Goal: Transaction & Acquisition: Purchase product/service

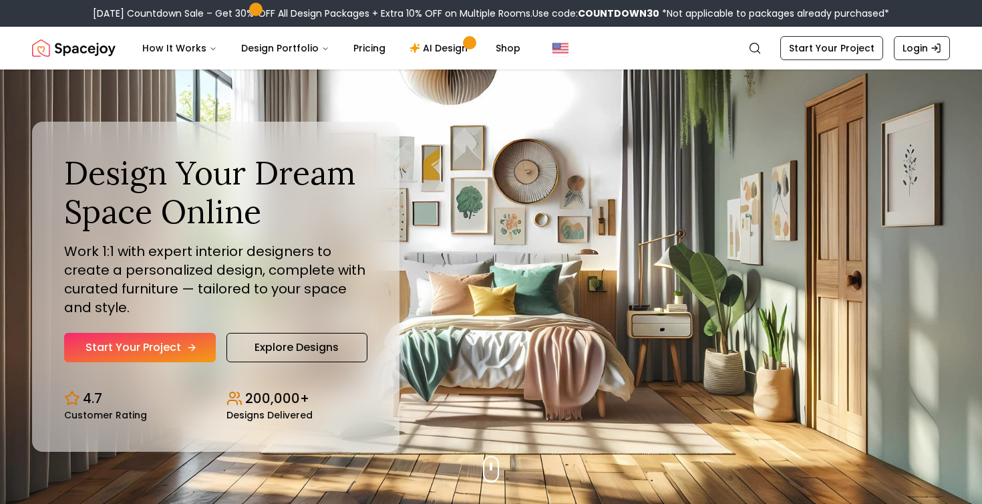
click at [141, 340] on link "Start Your Project" at bounding box center [140, 347] width 152 height 29
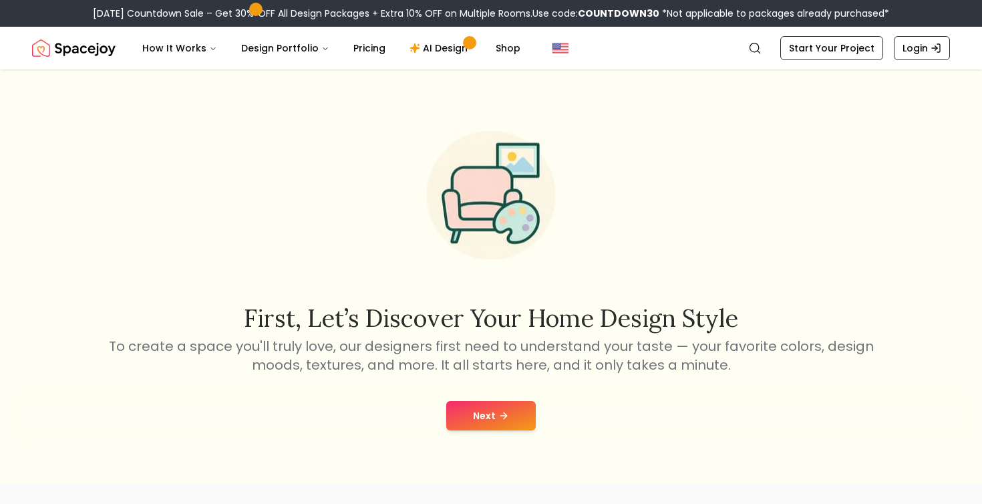
click at [515, 434] on div "Next" at bounding box center [491, 415] width 961 height 51
click at [504, 410] on icon at bounding box center [503, 415] width 11 height 11
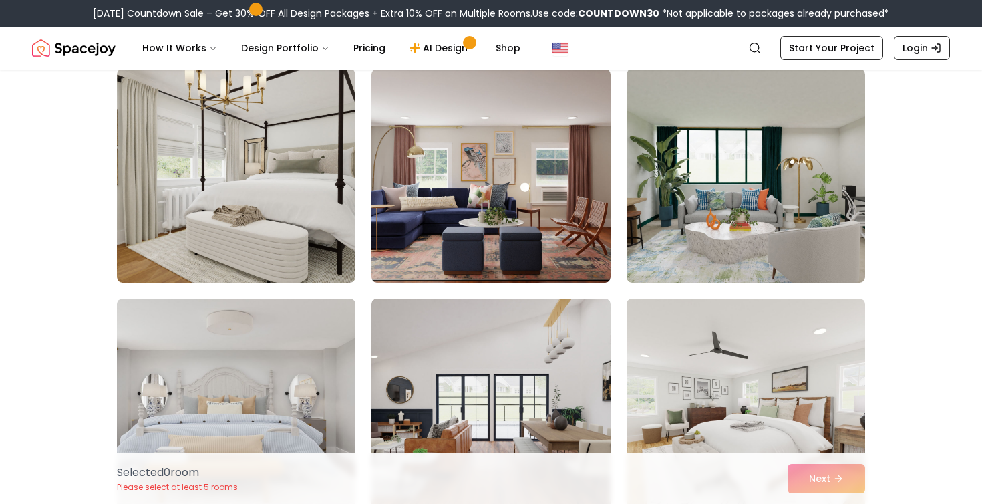
scroll to position [4453, 0]
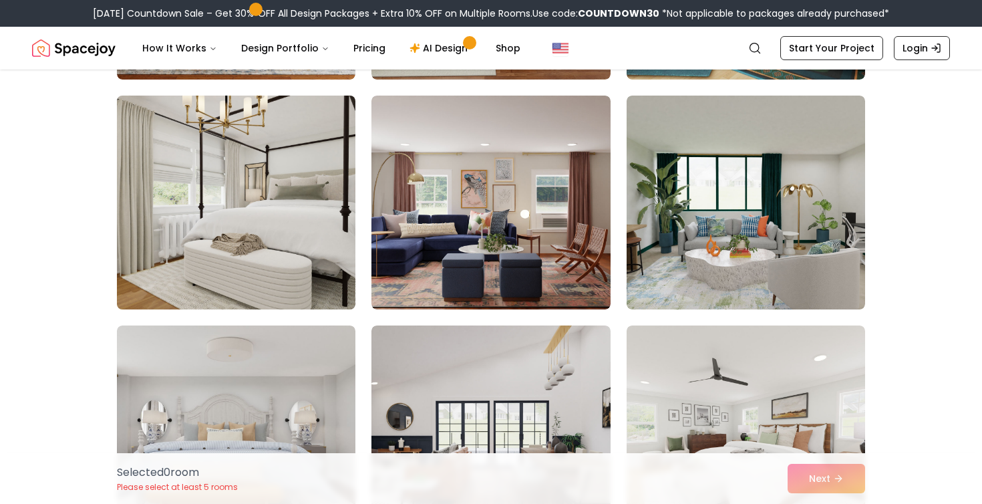
click at [270, 199] on img at bounding box center [236, 202] width 251 height 224
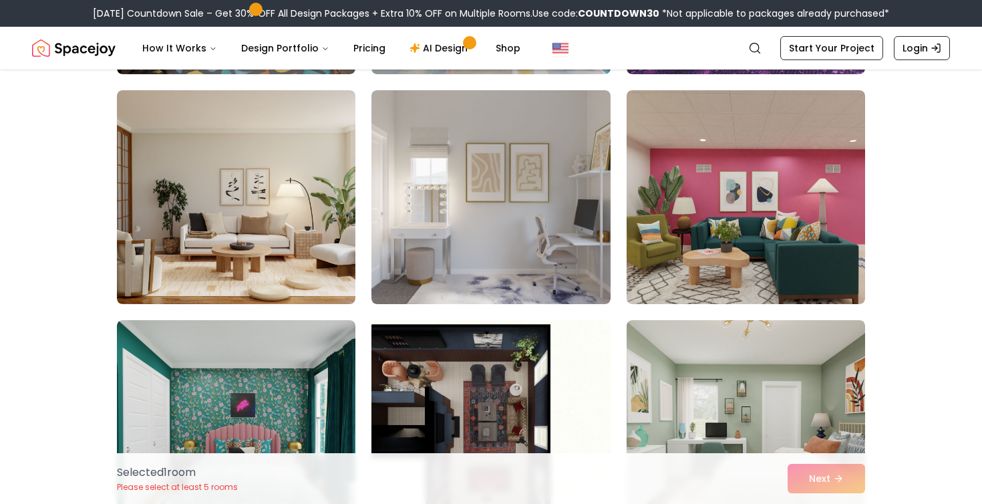
scroll to position [6069, 0]
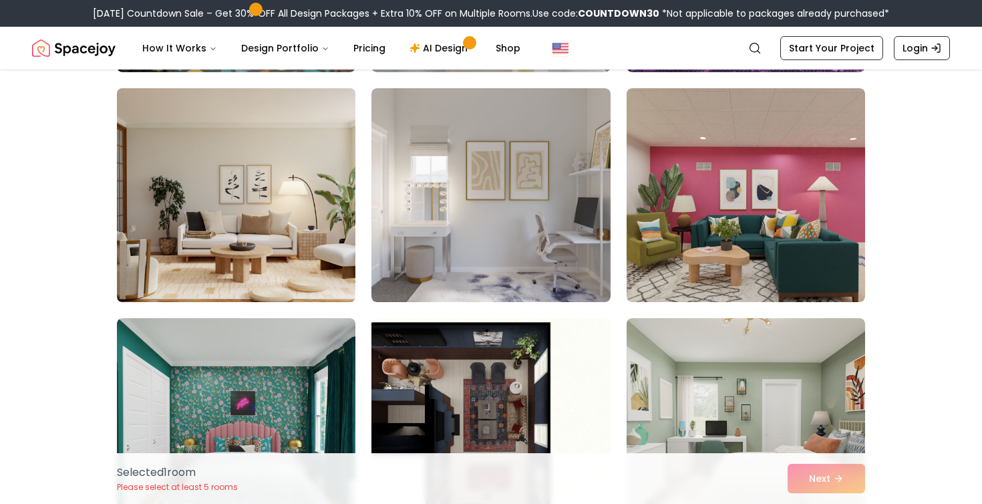
click at [281, 178] on img at bounding box center [236, 195] width 251 height 224
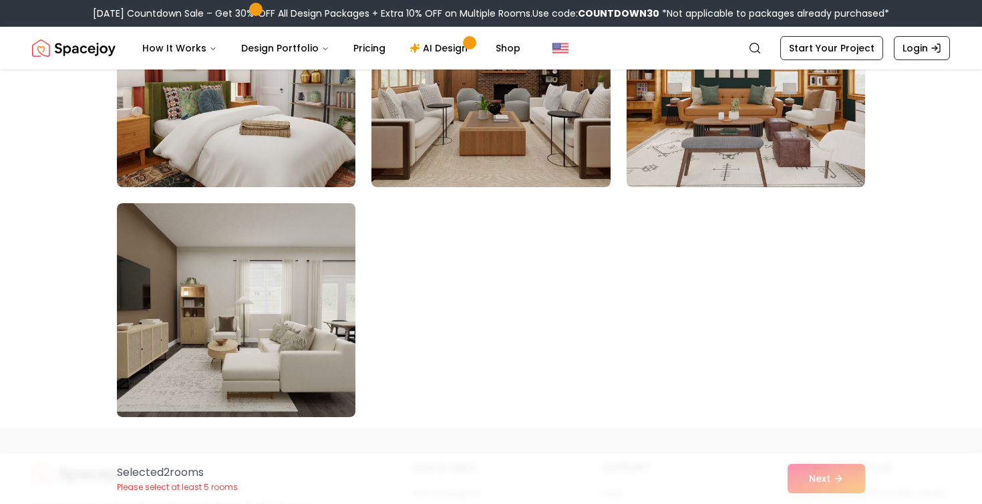
scroll to position [7564, 0]
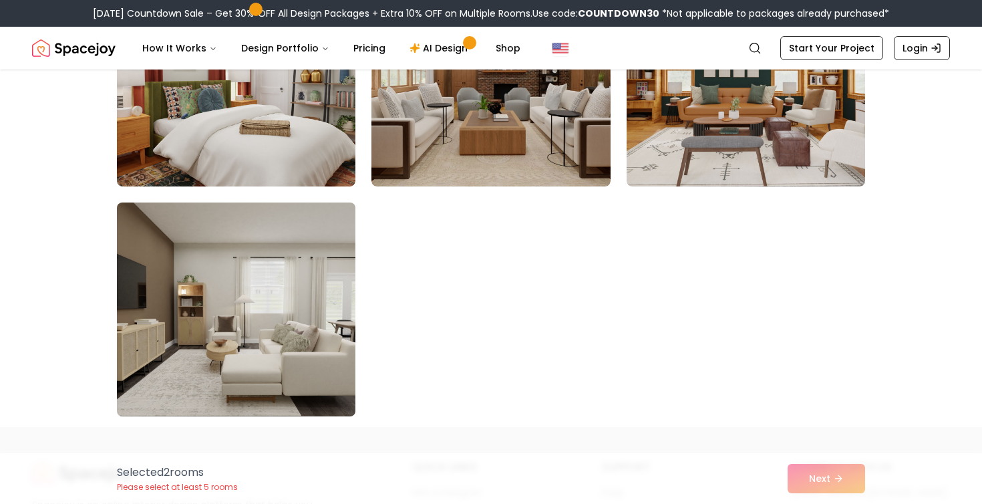
click at [305, 341] on img at bounding box center [236, 309] width 251 height 224
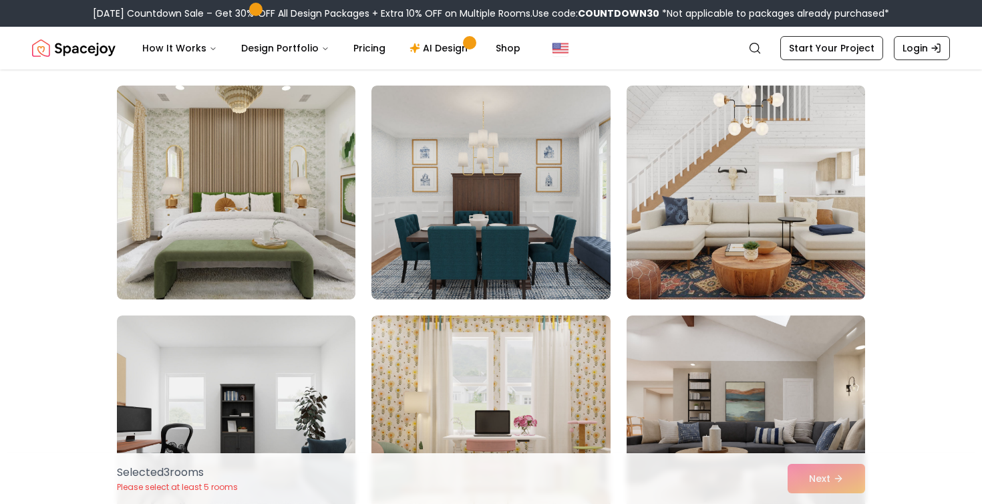
scroll to position [1934, 0]
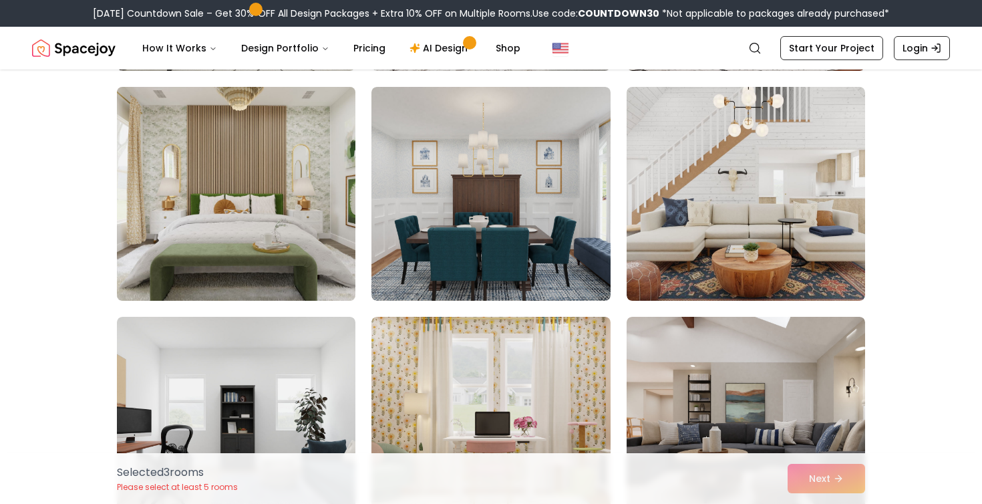
click at [189, 190] on img at bounding box center [236, 194] width 251 height 224
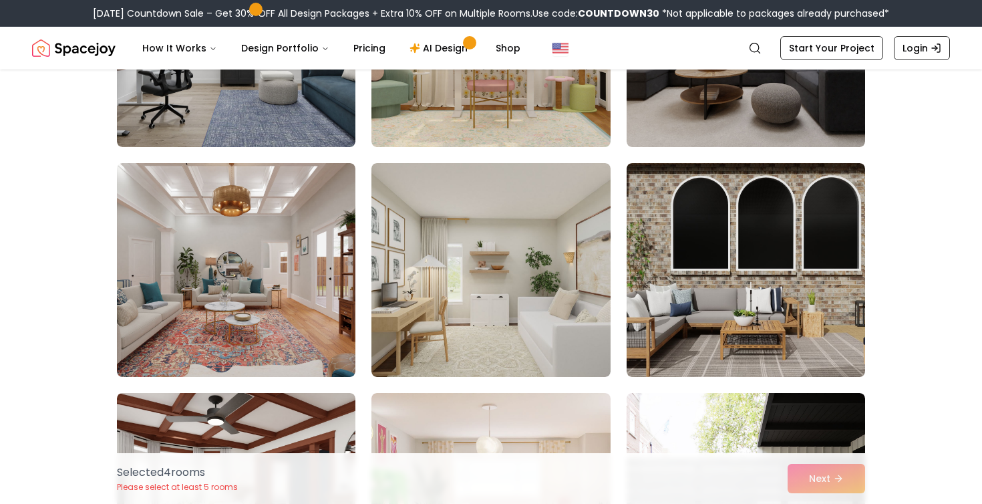
scroll to position [2321, 0]
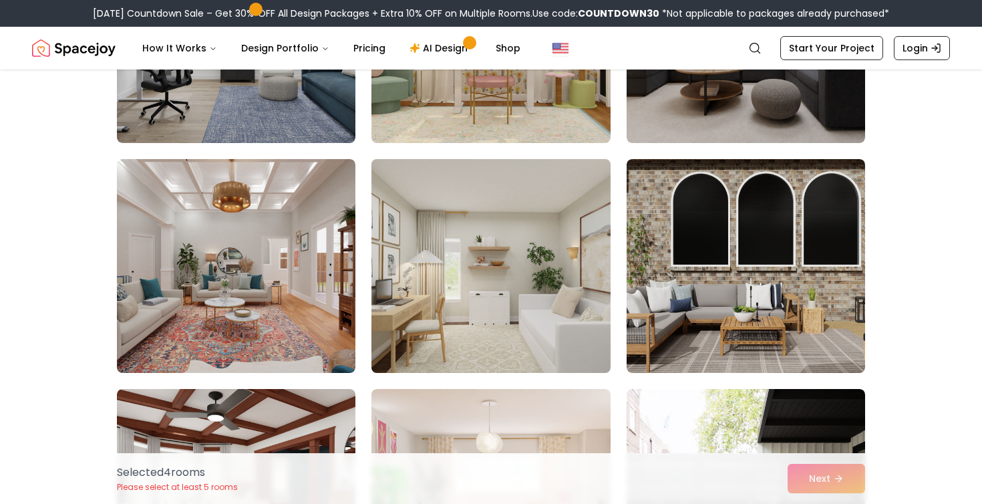
click at [480, 245] on img at bounding box center [490, 266] width 251 height 224
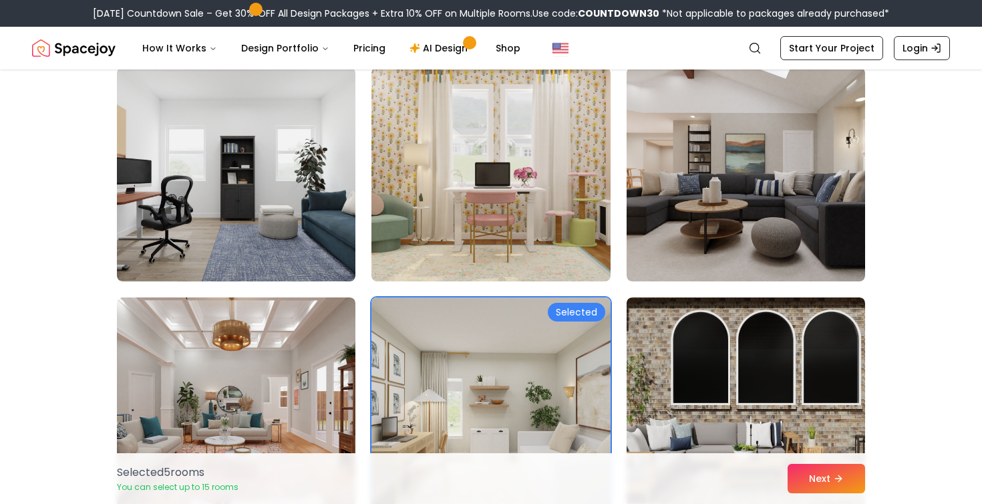
scroll to position [2103, 0]
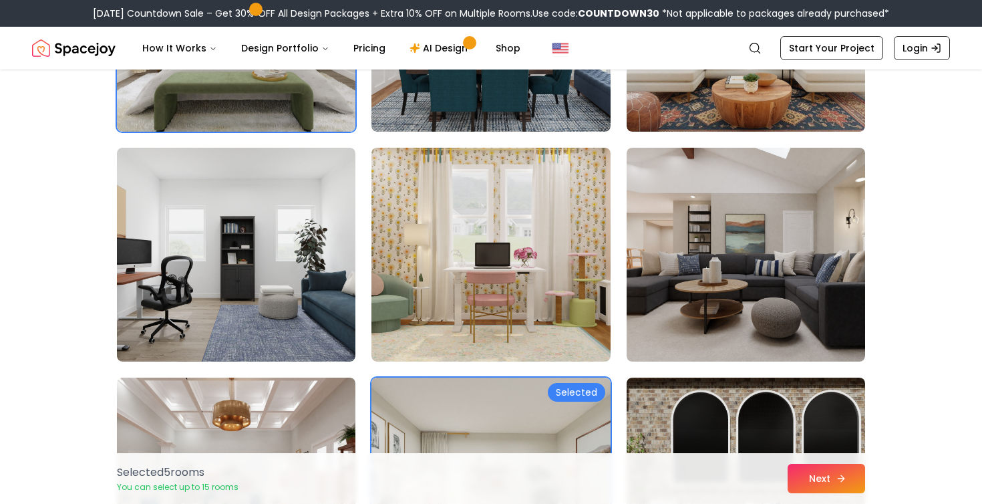
click at [857, 478] on button "Next" at bounding box center [827, 478] width 78 height 29
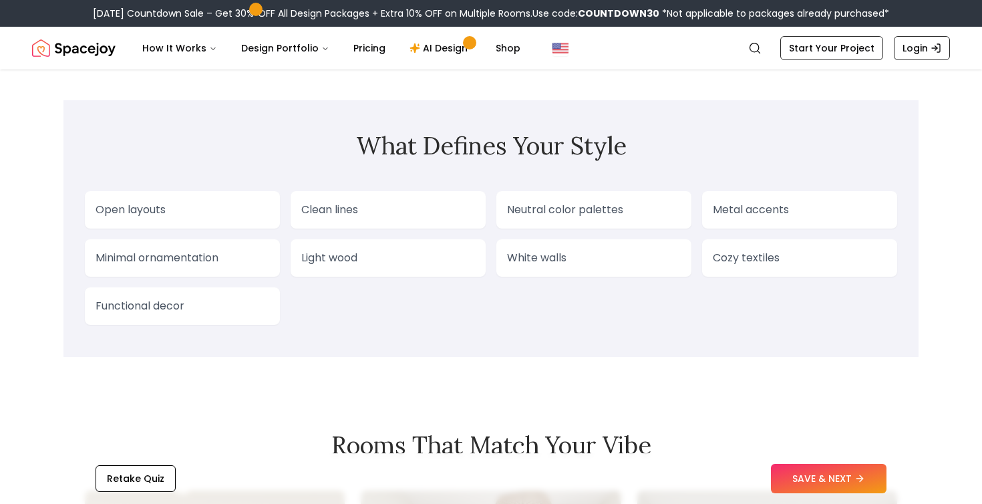
scroll to position [1516, 0]
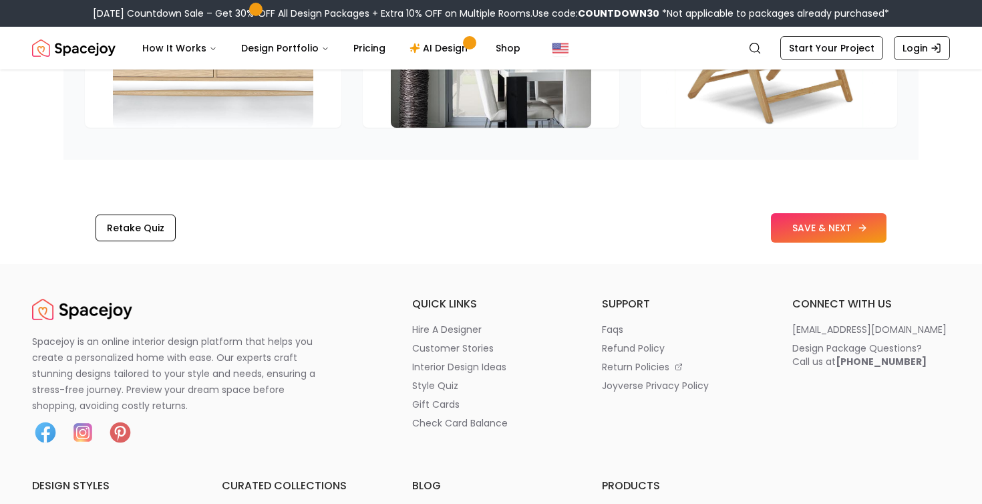
click at [859, 232] on icon at bounding box center [862, 227] width 11 height 11
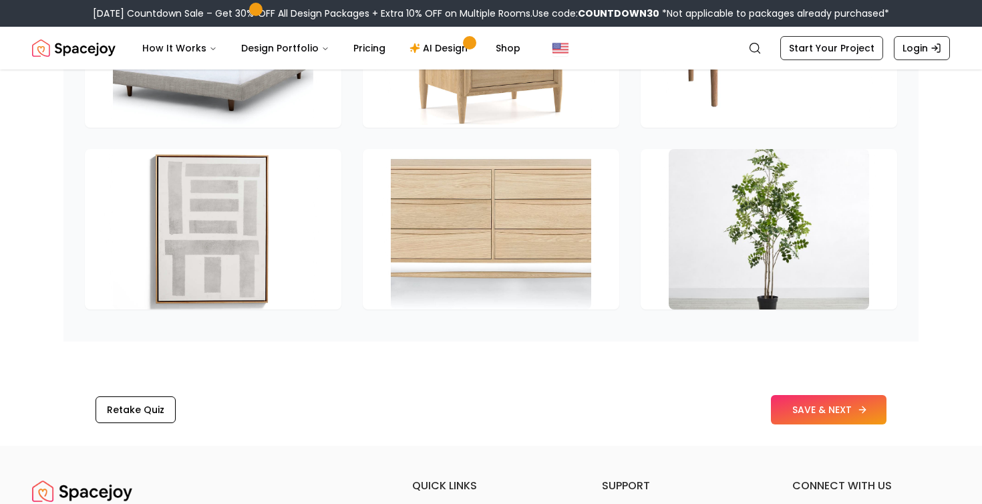
scroll to position [1837, 0]
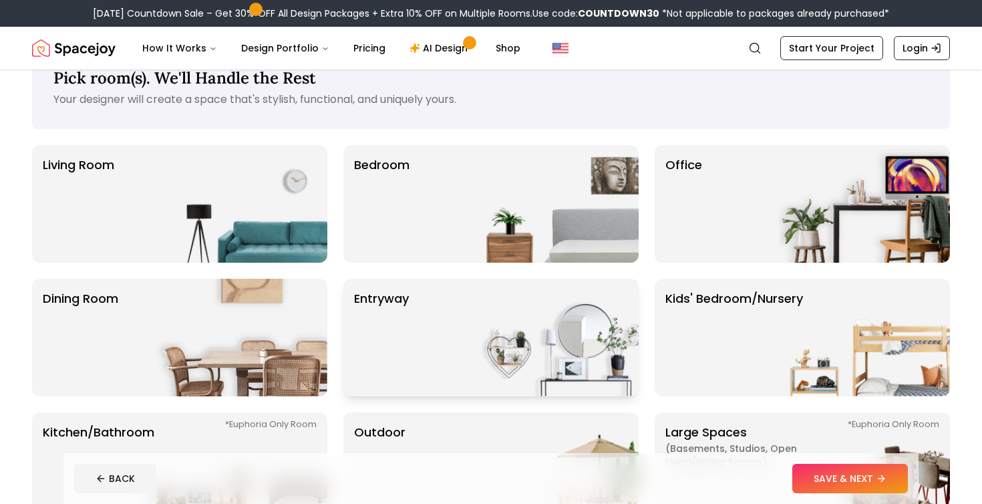
scroll to position [45, 0]
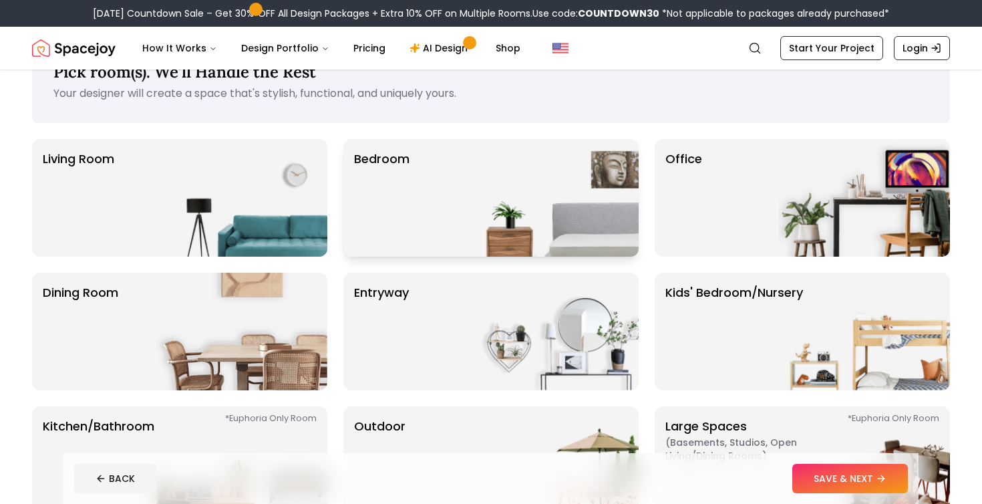
click at [452, 210] on div "Bedroom" at bounding box center [490, 198] width 295 height 118
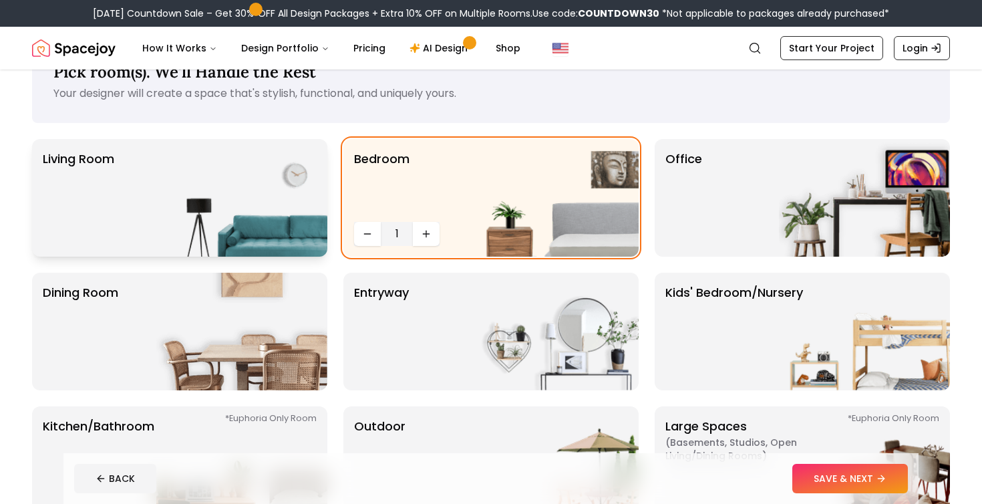
click at [152, 186] on div "Living Room" at bounding box center [179, 198] width 295 height 118
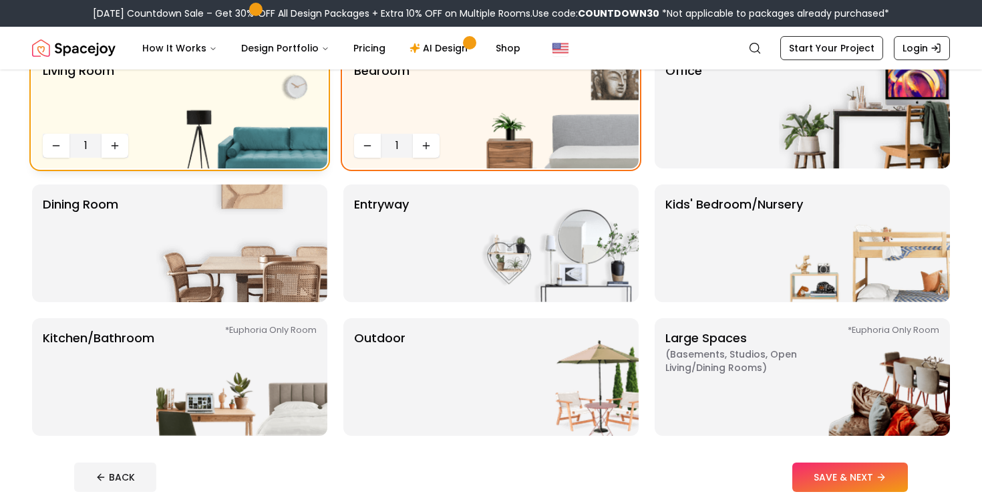
scroll to position [138, 0]
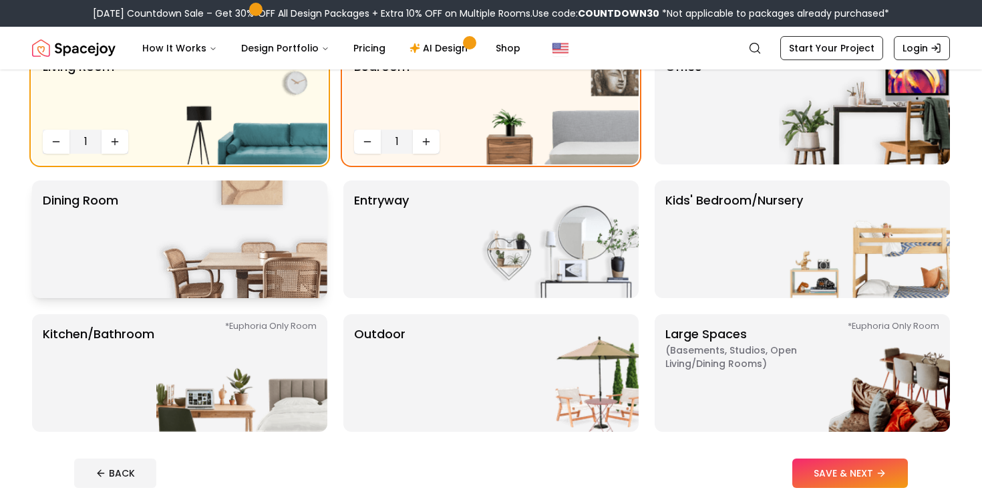
click at [145, 231] on div "Dining Room" at bounding box center [179, 239] width 295 height 118
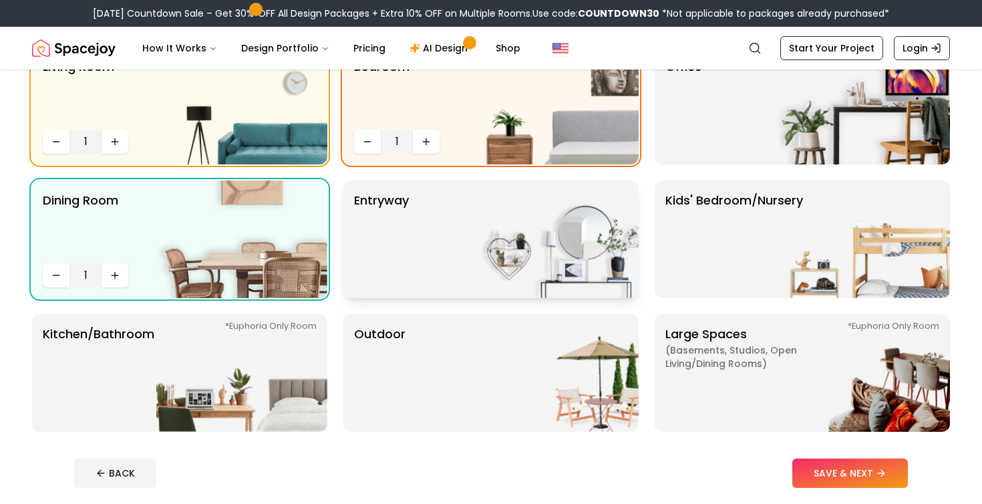
click at [432, 243] on div "entryway" at bounding box center [490, 239] width 295 height 118
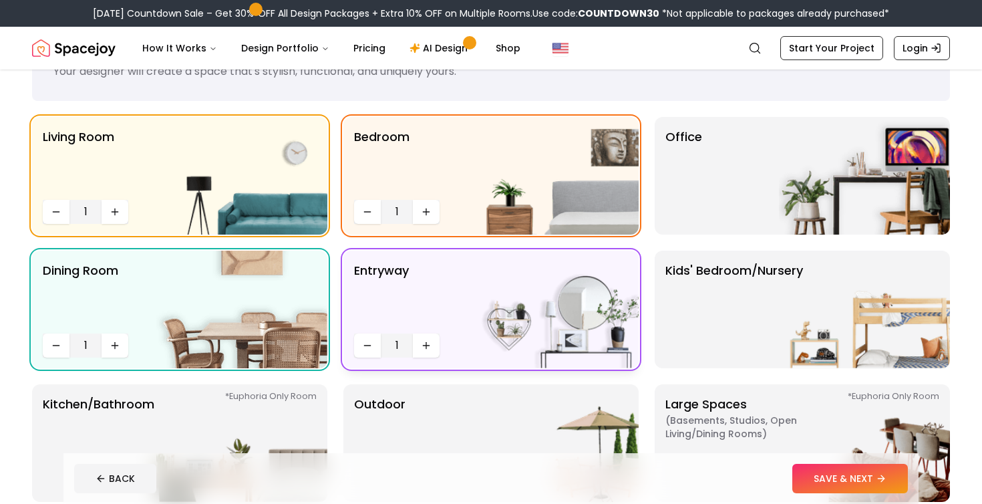
scroll to position [63, 0]
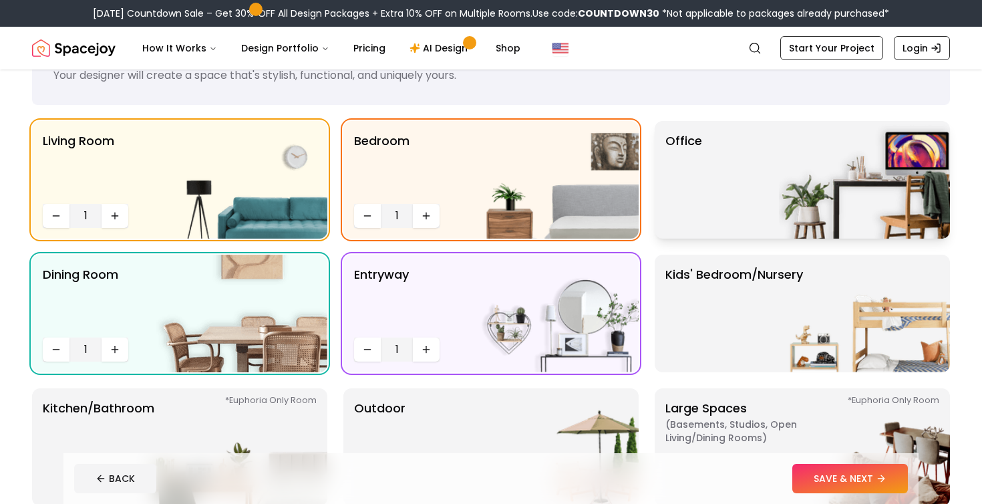
click at [782, 191] on img at bounding box center [864, 180] width 171 height 118
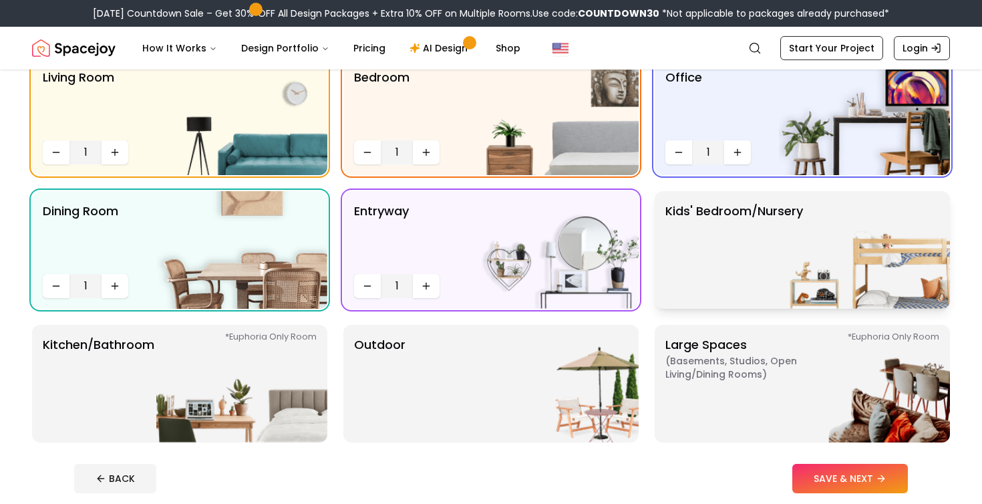
scroll to position [128, 0]
click at [849, 476] on button "SAVE & NEXT" at bounding box center [850, 478] width 116 height 29
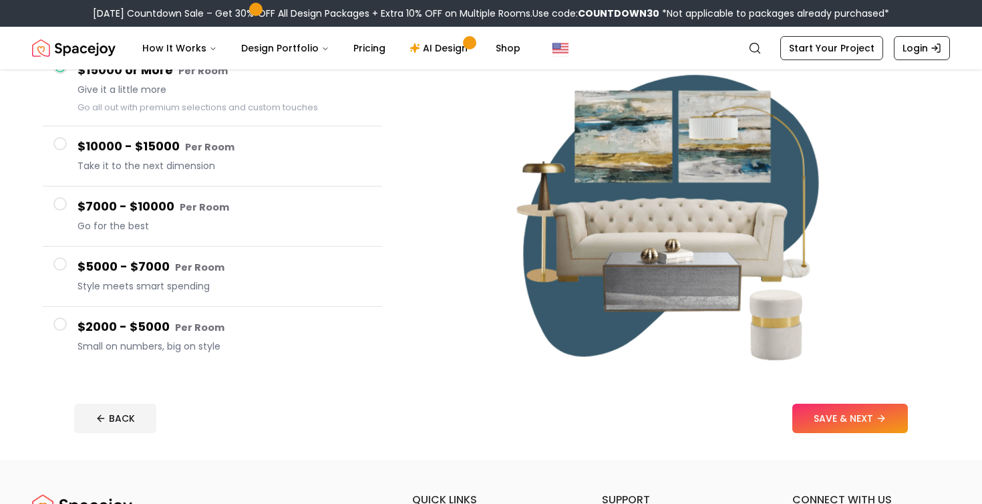
scroll to position [147, 0]
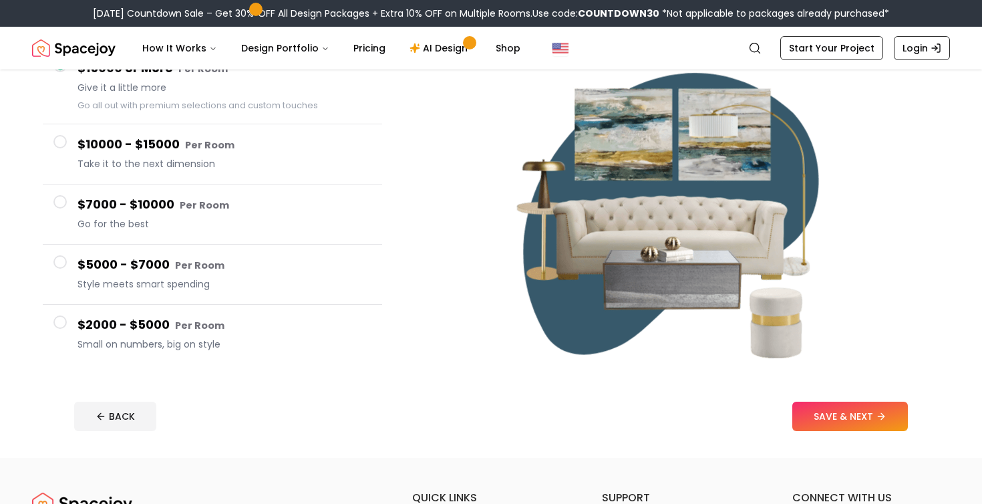
click at [61, 322] on span at bounding box center [59, 321] width 13 height 13
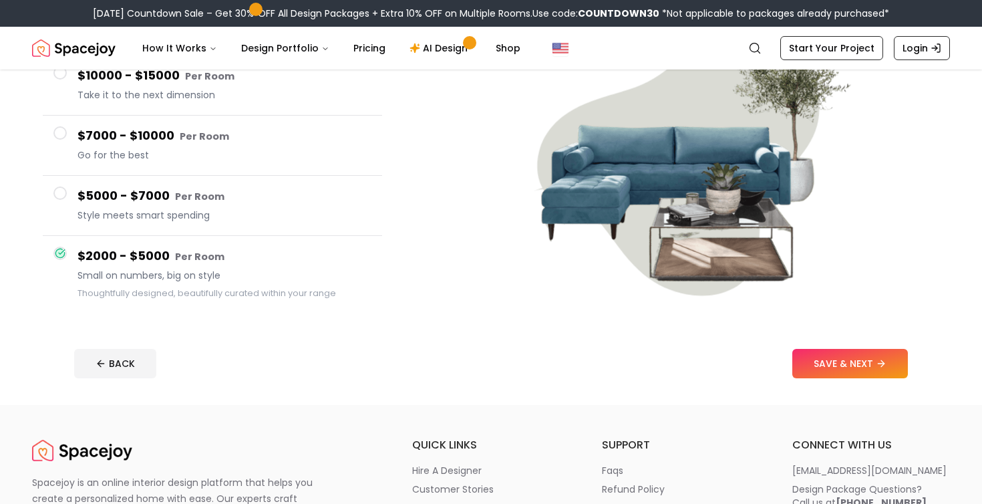
scroll to position [202, 0]
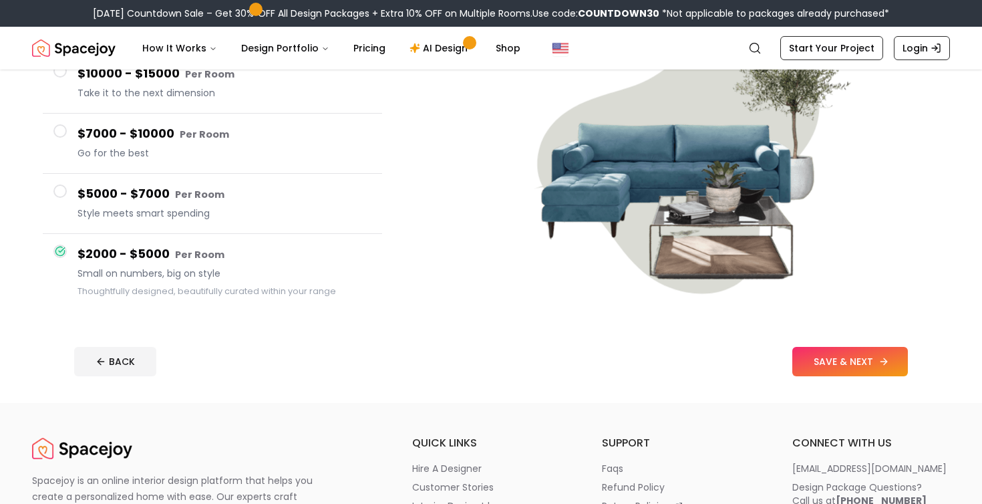
click at [880, 375] on button "SAVE & NEXT" at bounding box center [850, 361] width 116 height 29
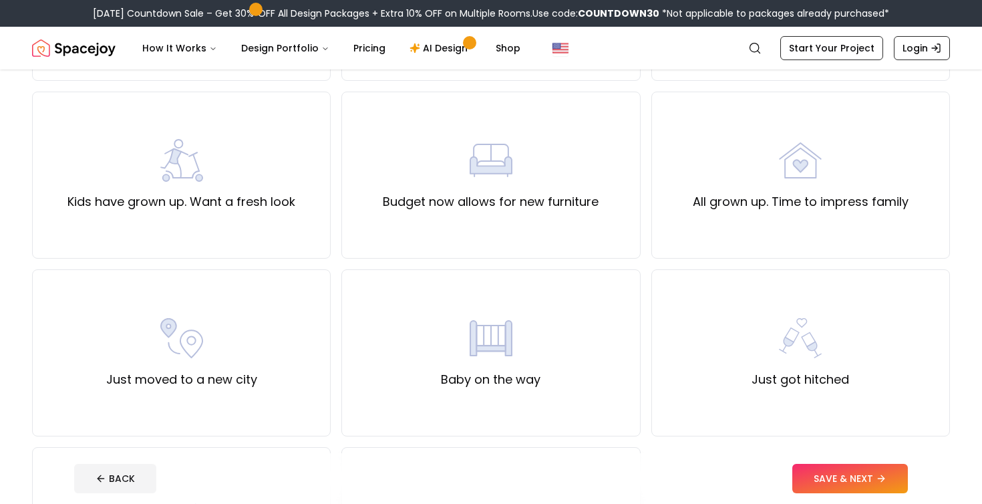
scroll to position [279, 0]
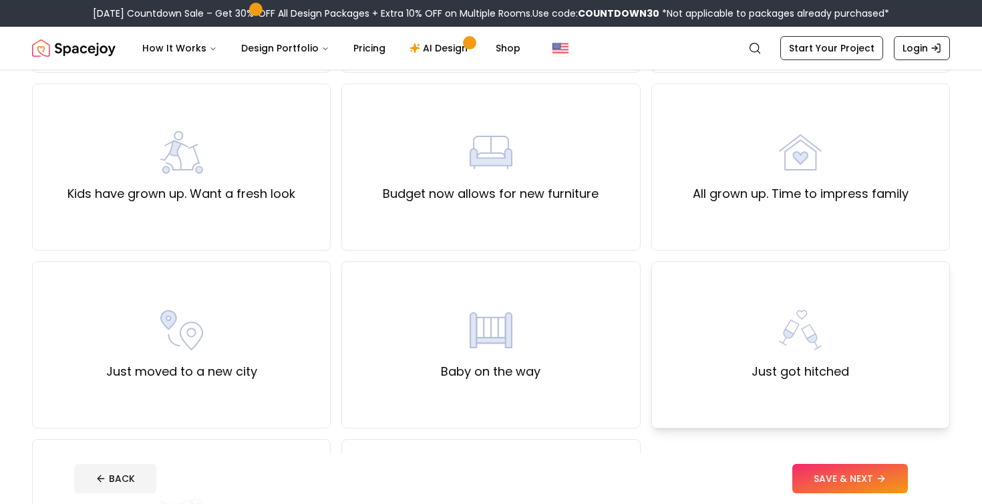
click at [675, 352] on div "Just got hitched" at bounding box center [800, 344] width 299 height 167
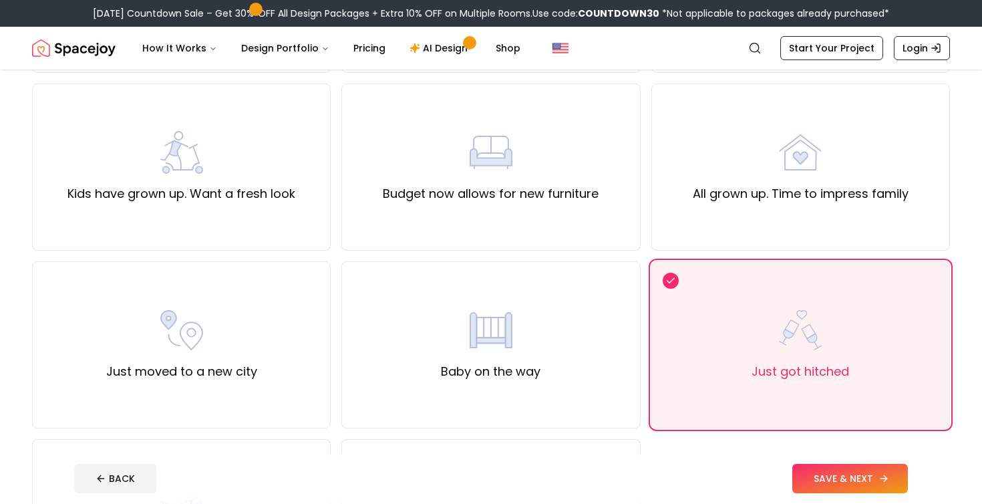
click at [816, 482] on button "SAVE & NEXT" at bounding box center [850, 478] width 116 height 29
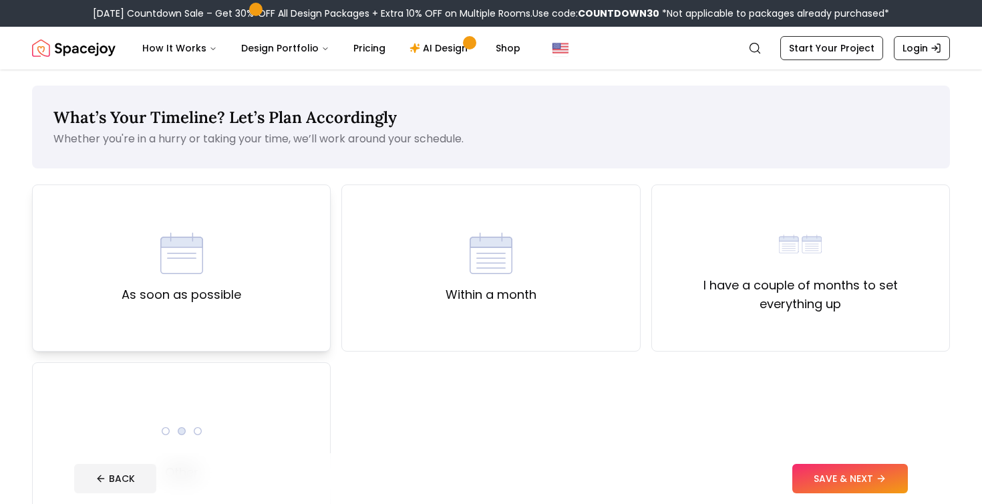
click at [281, 313] on div "As soon as possible" at bounding box center [181, 267] width 299 height 167
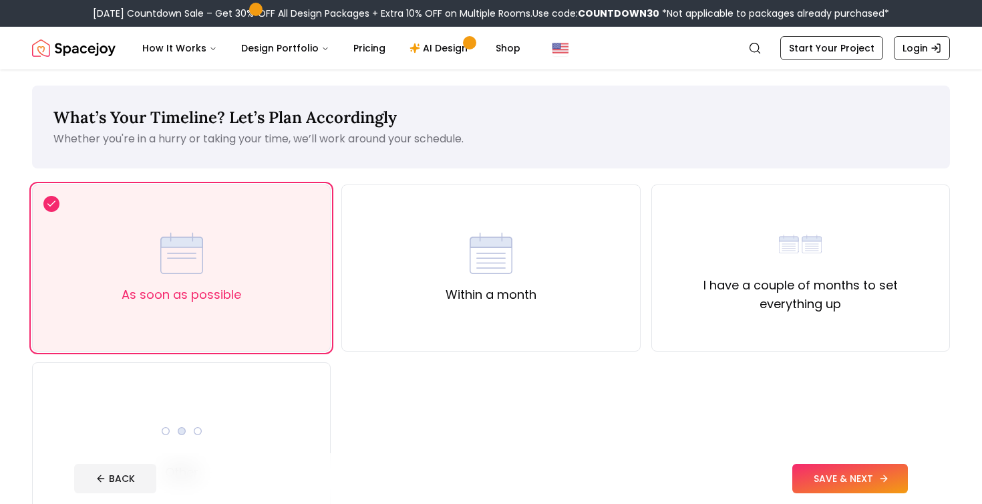
click at [851, 476] on button "SAVE & NEXT" at bounding box center [850, 478] width 116 height 29
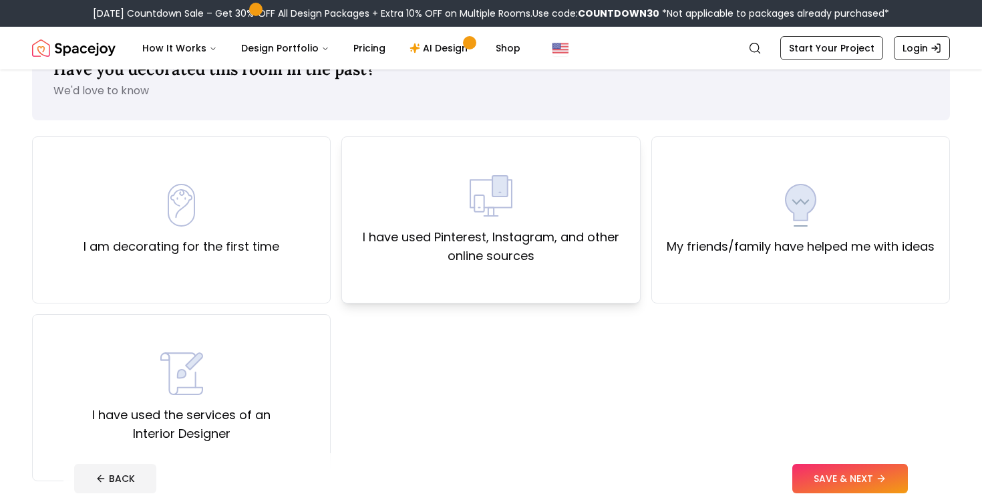
scroll to position [55, 0]
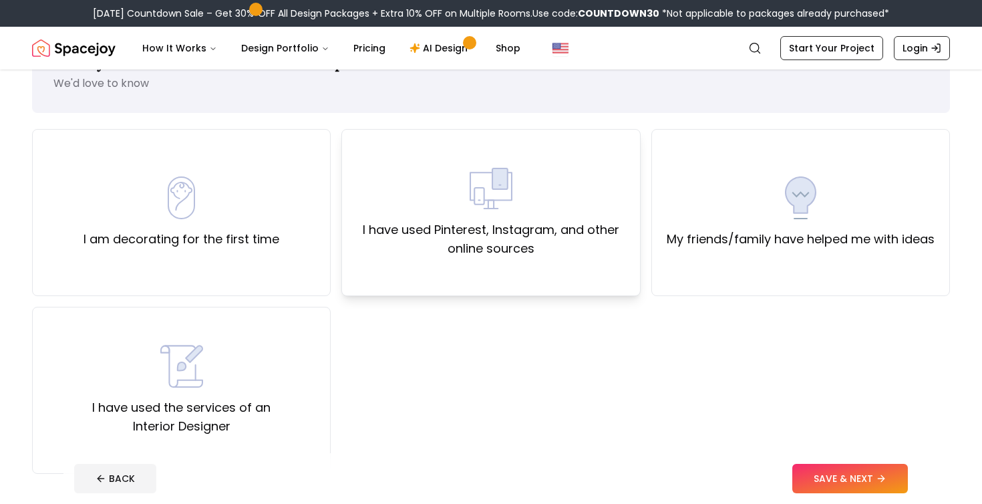
click at [556, 220] on label "I have used Pinterest, Instagram, and other online sources" at bounding box center [491, 238] width 276 height 37
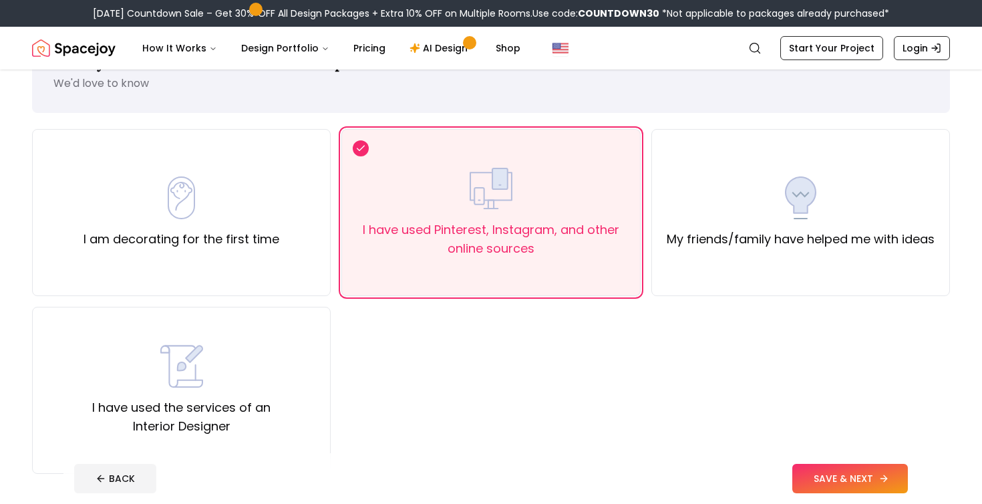
click at [840, 482] on button "SAVE & NEXT" at bounding box center [850, 478] width 116 height 29
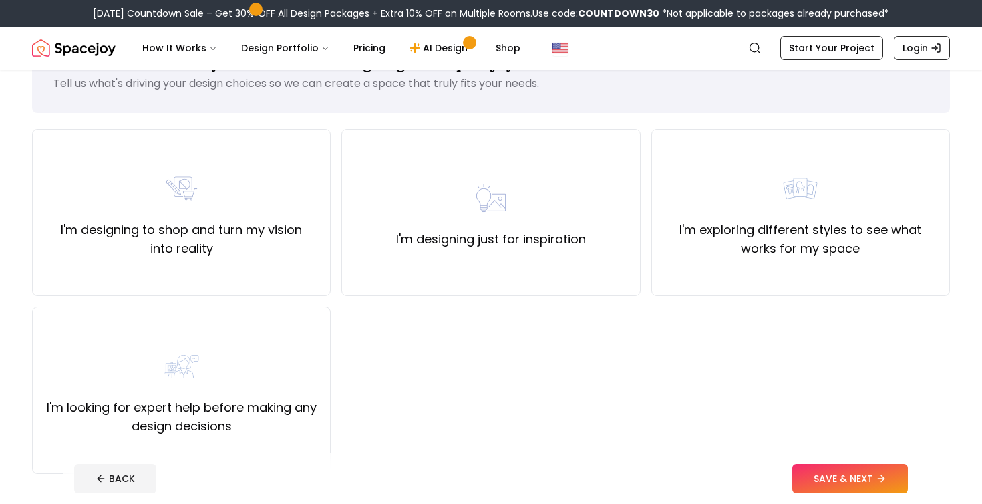
scroll to position [96, 0]
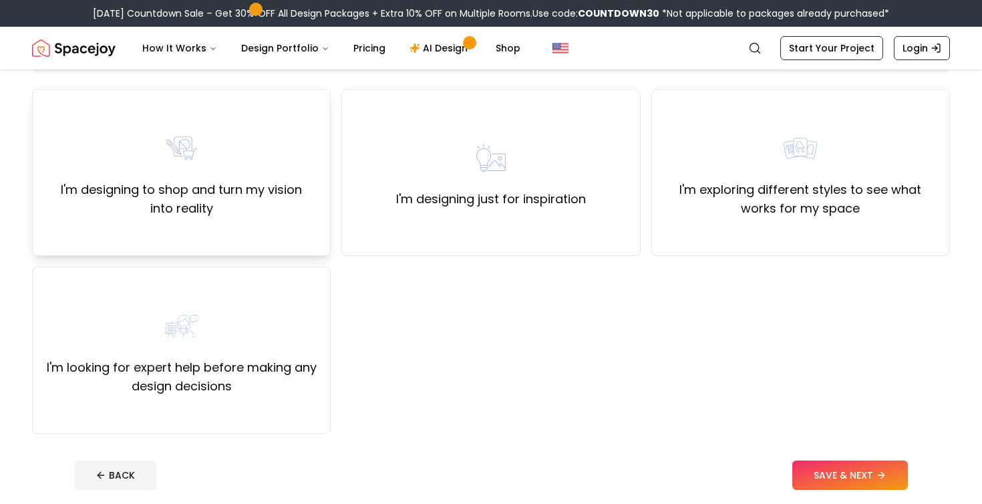
click at [258, 170] on div "I'm designing to shop and turn my vision into reality" at bounding box center [181, 172] width 276 height 91
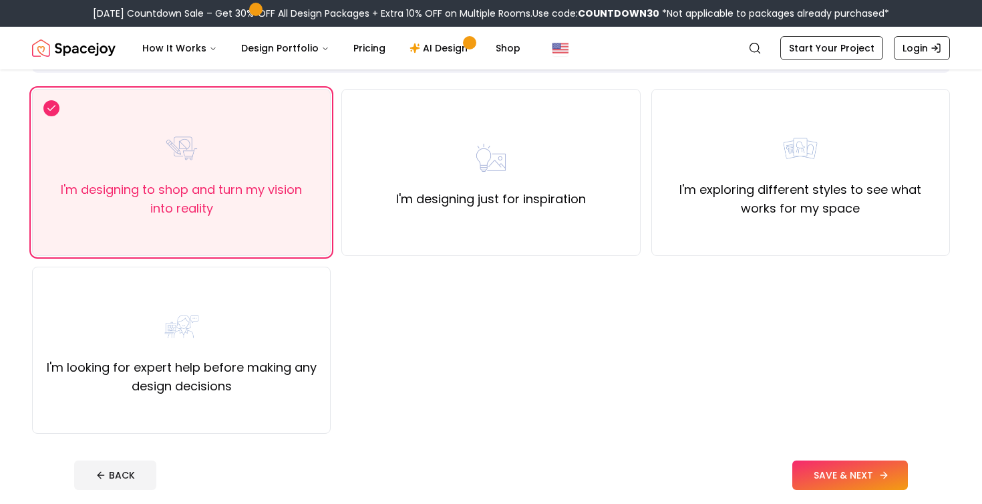
click at [835, 476] on button "SAVE & NEXT" at bounding box center [850, 474] width 116 height 29
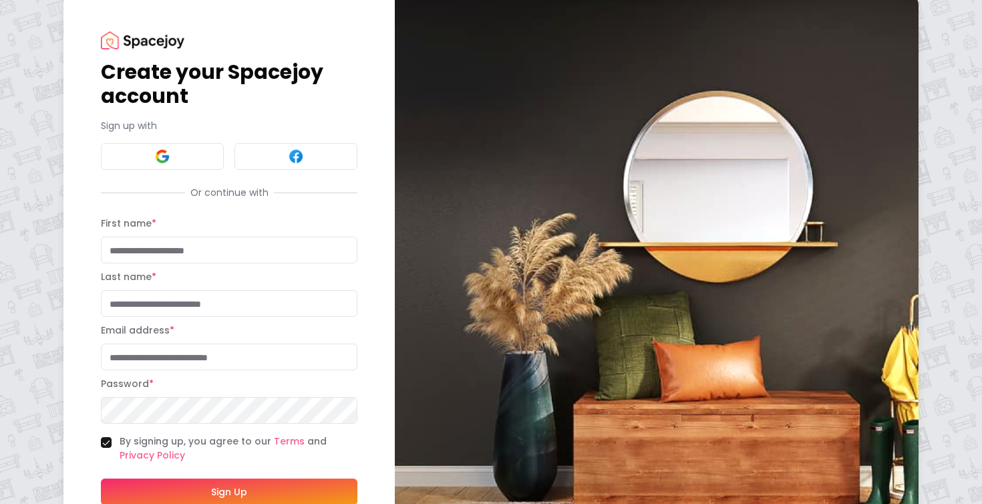
scroll to position [17, 0]
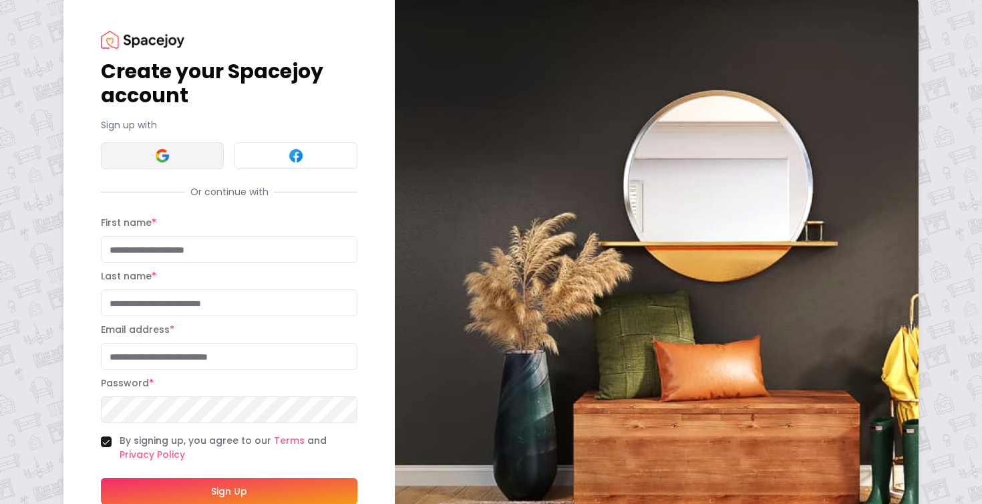
click at [170, 154] on img at bounding box center [162, 156] width 16 height 16
